Goal: Communication & Community: Ask a question

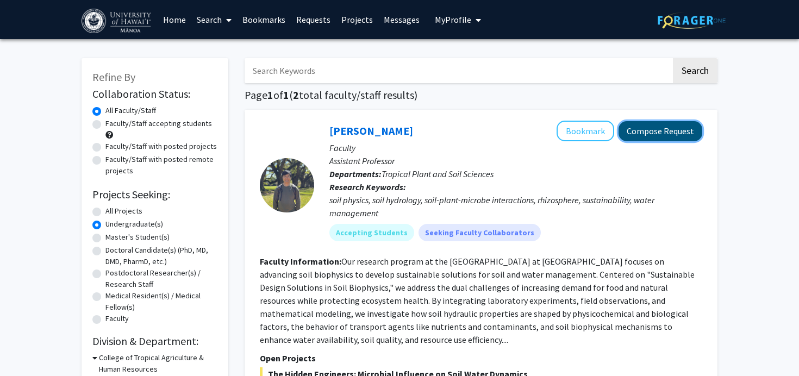
click at [633, 132] on button "Compose Request" at bounding box center [660, 131] width 84 height 20
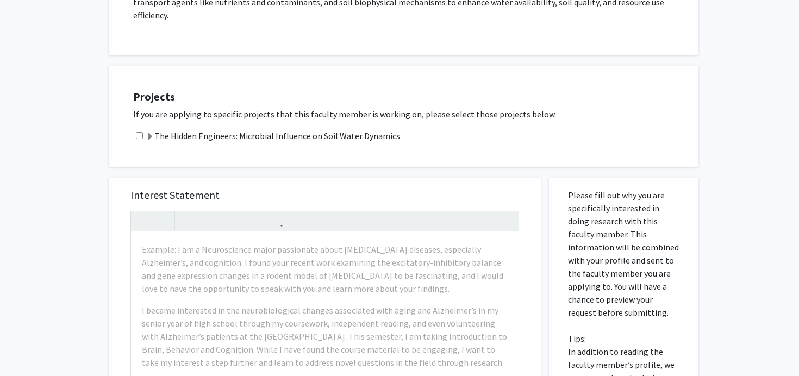
scroll to position [267, 0]
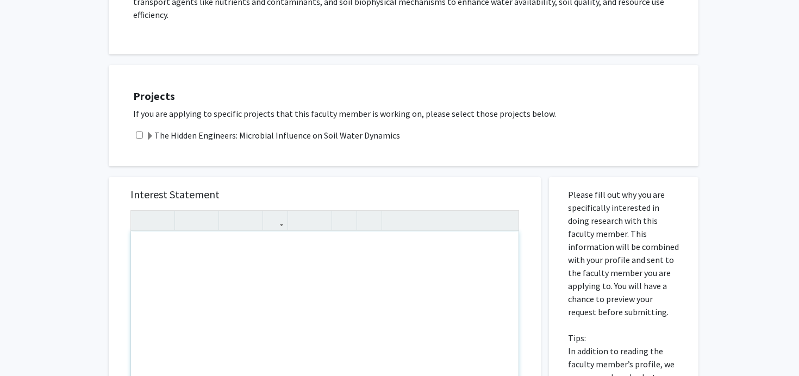
click at [353, 277] on div "Note to users with screen readers: Please press Alt+0 or Option+0 to deactivate…" at bounding box center [324, 356] width 387 height 249
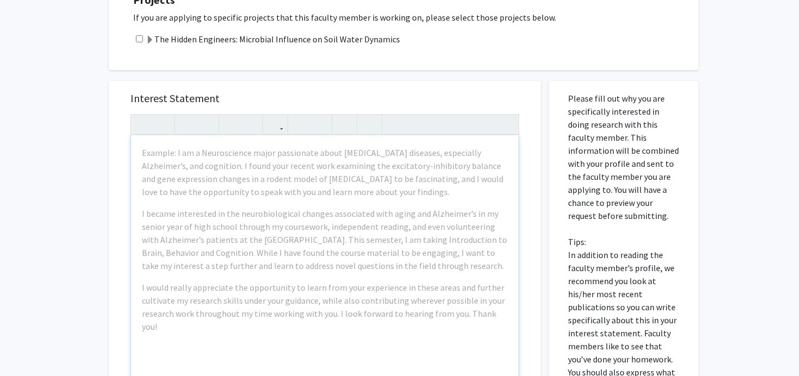
scroll to position [366, 0]
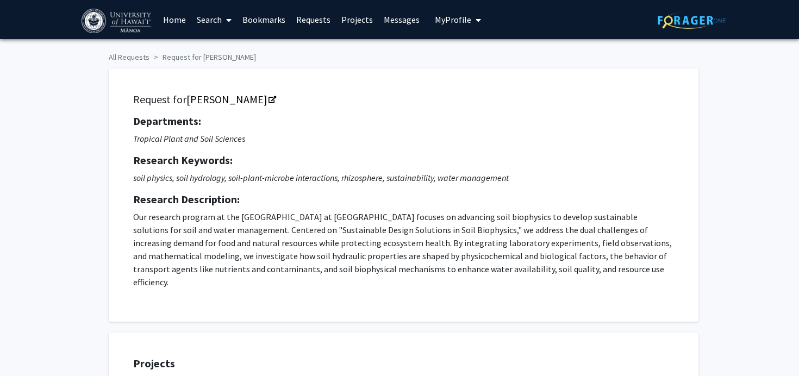
scroll to position [5, 0]
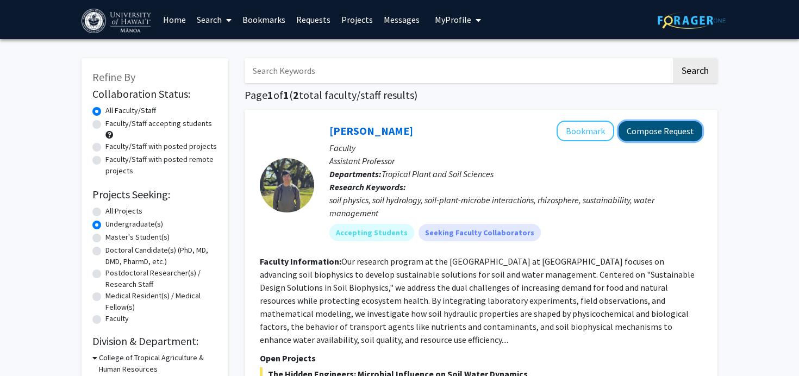
click at [648, 129] on button "Compose Request" at bounding box center [660, 131] width 84 height 20
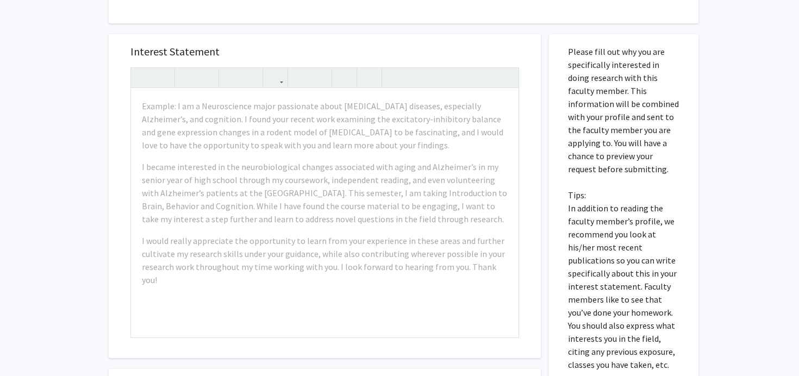
scroll to position [442, 0]
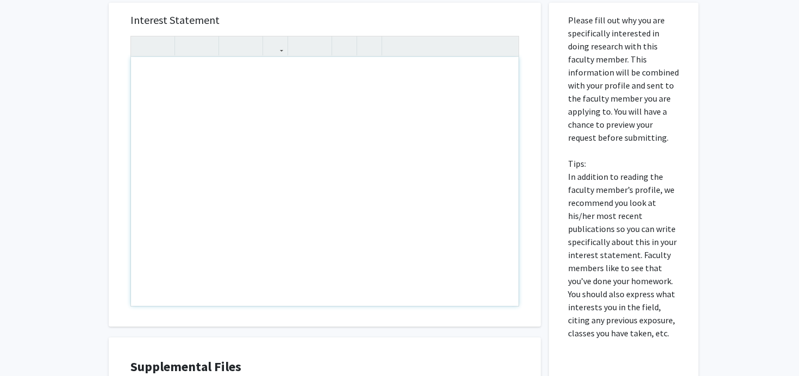
click at [215, 116] on div "Note to users with screen readers: Please press Alt+0 or Option+0 to deactivate…" at bounding box center [324, 181] width 387 height 249
paste div "Note to users with screen readers: Please press Alt+0 or Option+0 to deactivate…"
type textarea "<p>My name is [PERSON_NAME] and I am a GES major passionate about agriculture, …"
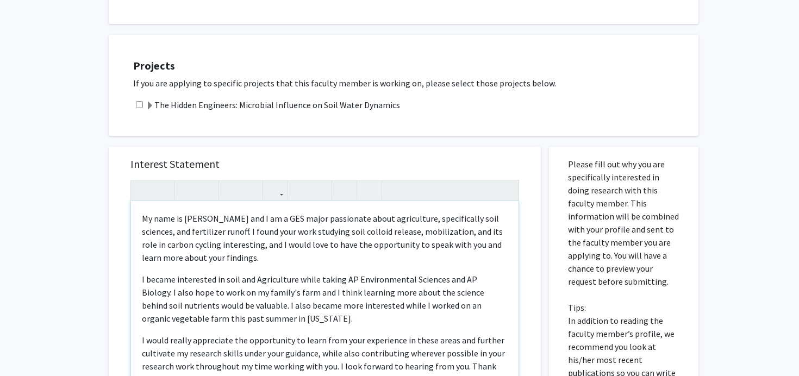
scroll to position [593, 0]
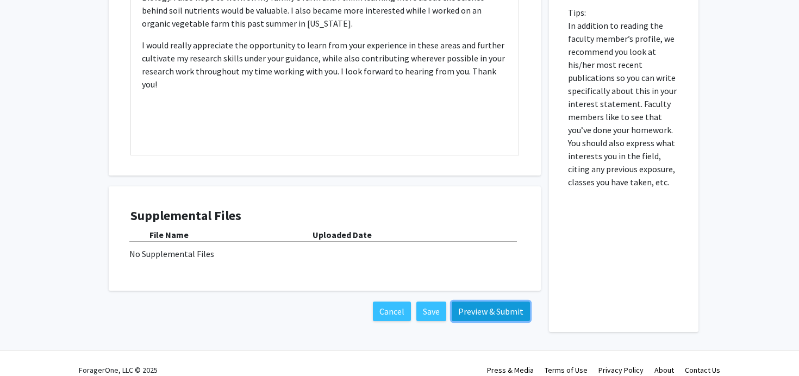
click at [471, 302] on button "Preview & Submit" at bounding box center [491, 312] width 78 height 20
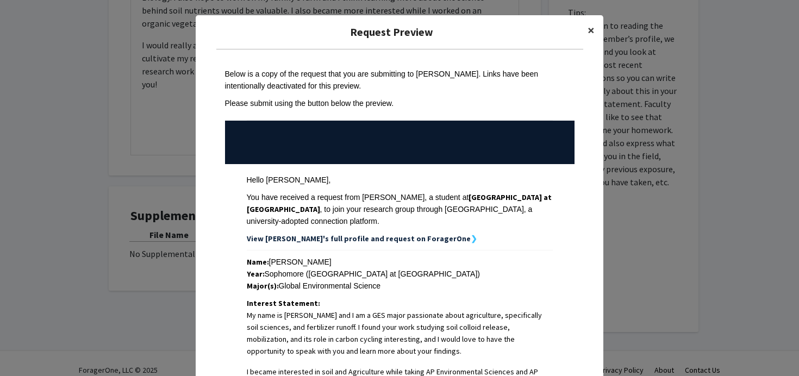
click at [592, 29] on span "×" at bounding box center [590, 30] width 7 height 17
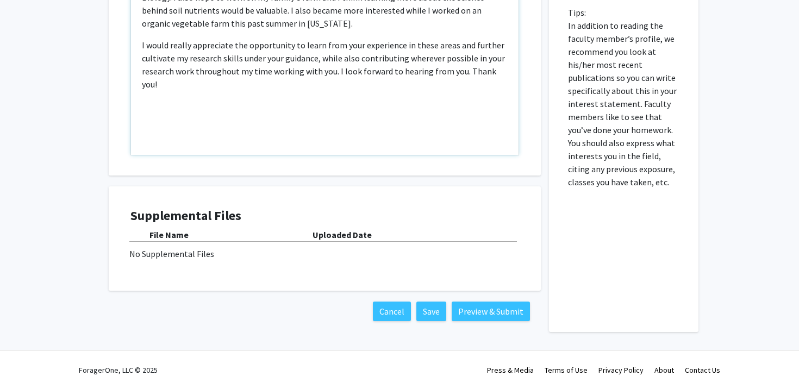
click at [353, 99] on p "Note to users with screen readers: Please press Alt+0 or Option+0 to deactivate…" at bounding box center [325, 105] width 366 height 13
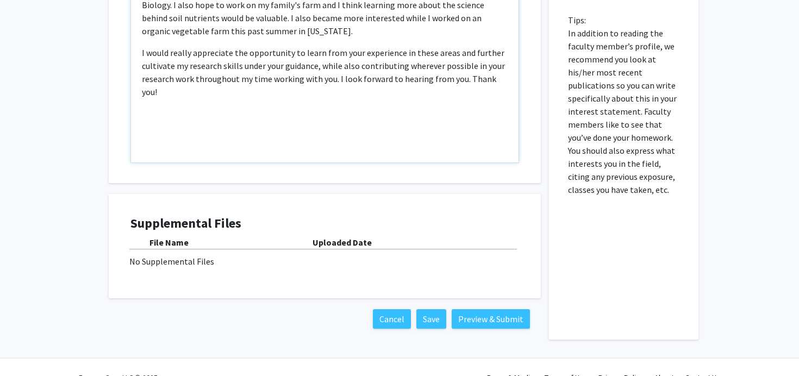
click at [335, 67] on p "I would really appreciate the opportunity to learn from your experience in thes…" at bounding box center [325, 72] width 366 height 52
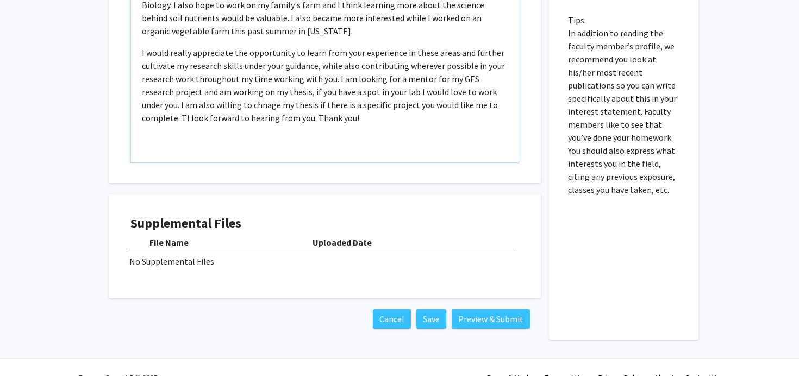
type textarea "<p>My name is [PERSON_NAME] and I am a GES major passionate about agriculture, …"
click at [222, 92] on p "I would really appreciate the opportunity to learn from your experience in thes…" at bounding box center [325, 85] width 366 height 78
click at [221, 93] on p "I would really appreciate the opportunity to learn from your experience in thes…" at bounding box center [325, 85] width 366 height 78
click at [311, 105] on p "I would really appreciate the opportunity to learn from your experience in thes…" at bounding box center [325, 85] width 366 height 78
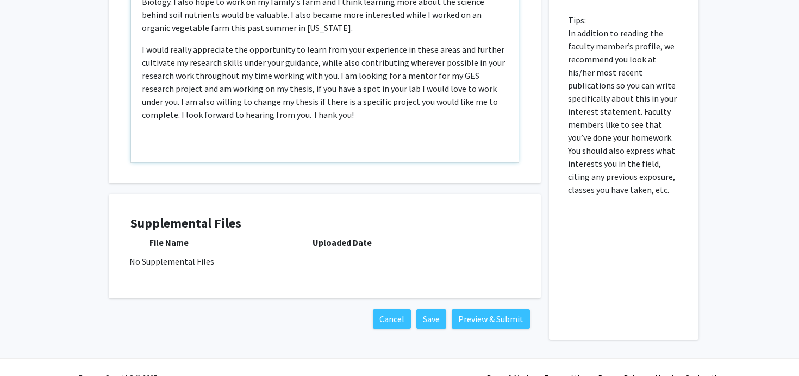
scroll to position [593, 0]
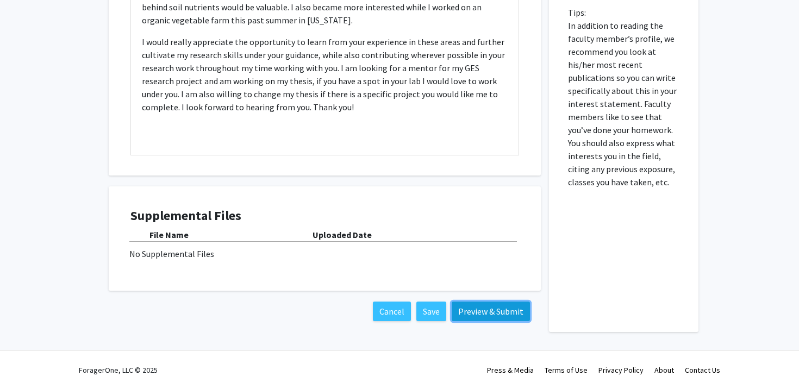
click at [486, 302] on button "Preview & Submit" at bounding box center [491, 312] width 78 height 20
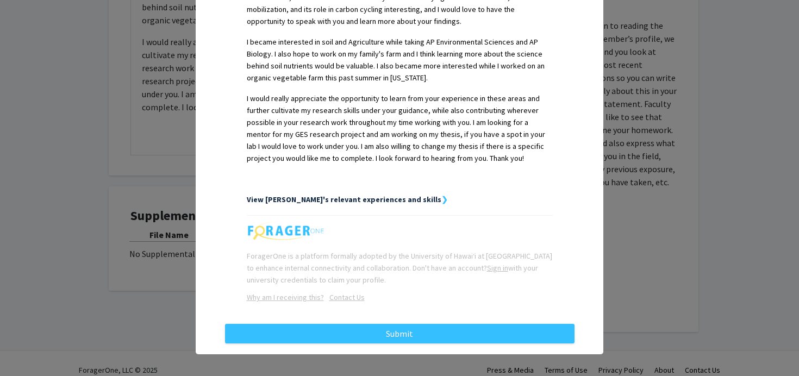
scroll to position [337, 0]
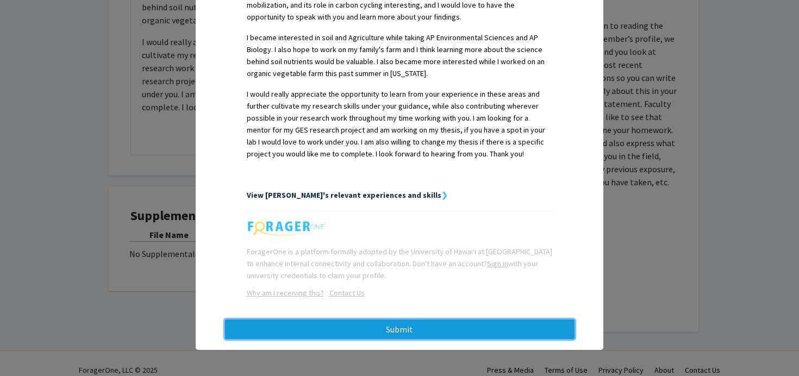
click at [472, 322] on button "Submit" at bounding box center [399, 330] width 349 height 20
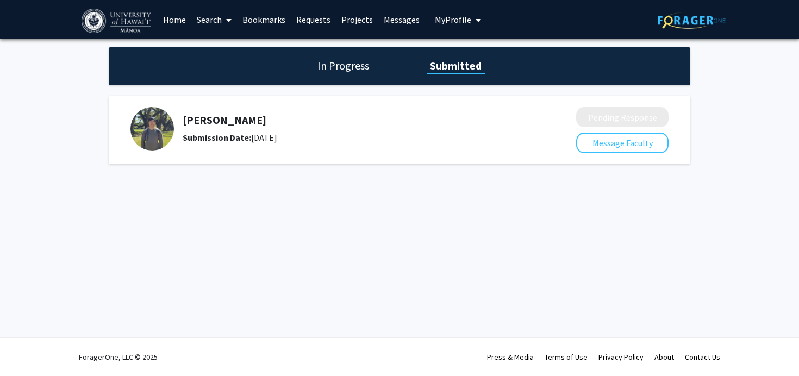
click at [364, 70] on h1 "In Progress" at bounding box center [343, 65] width 58 height 15
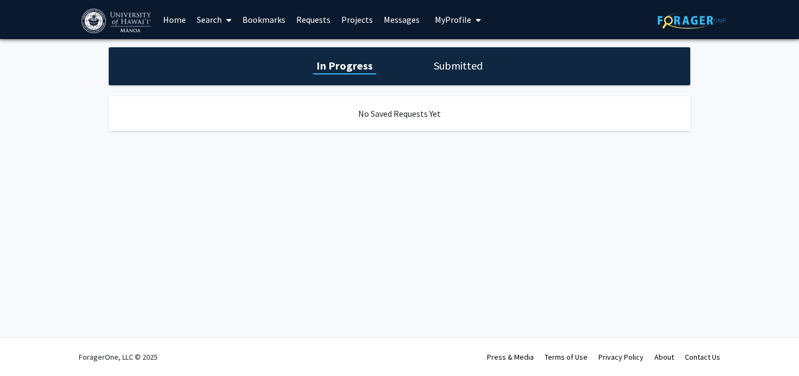
click at [431, 66] on h1 "Submitted" at bounding box center [457, 65] width 55 height 15
